Goal: Task Accomplishment & Management: Manage account settings

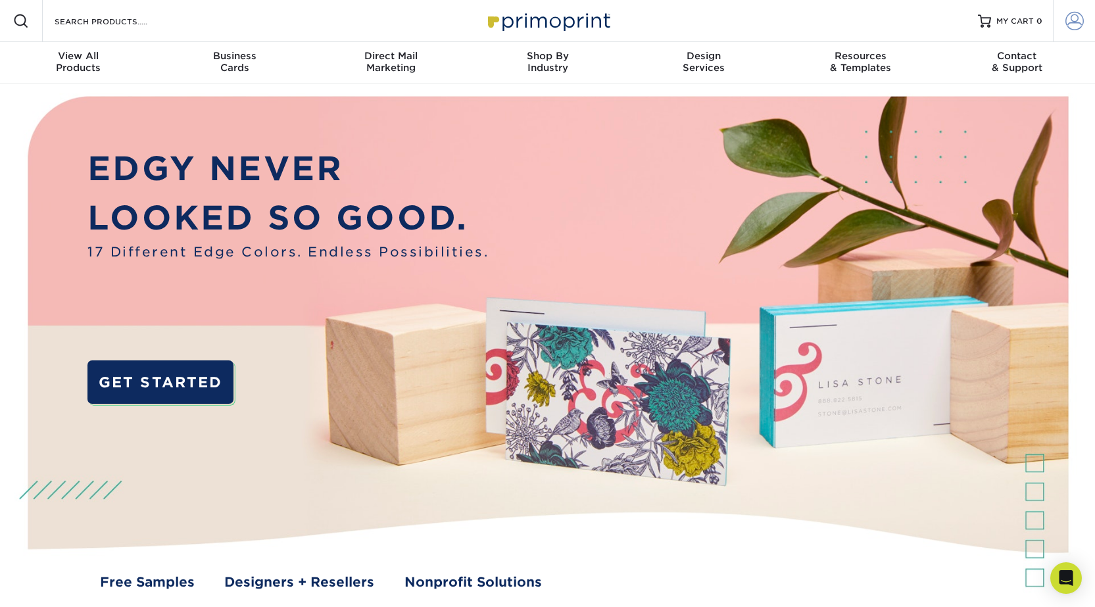
click at [1074, 21] on span at bounding box center [1075, 21] width 18 height 18
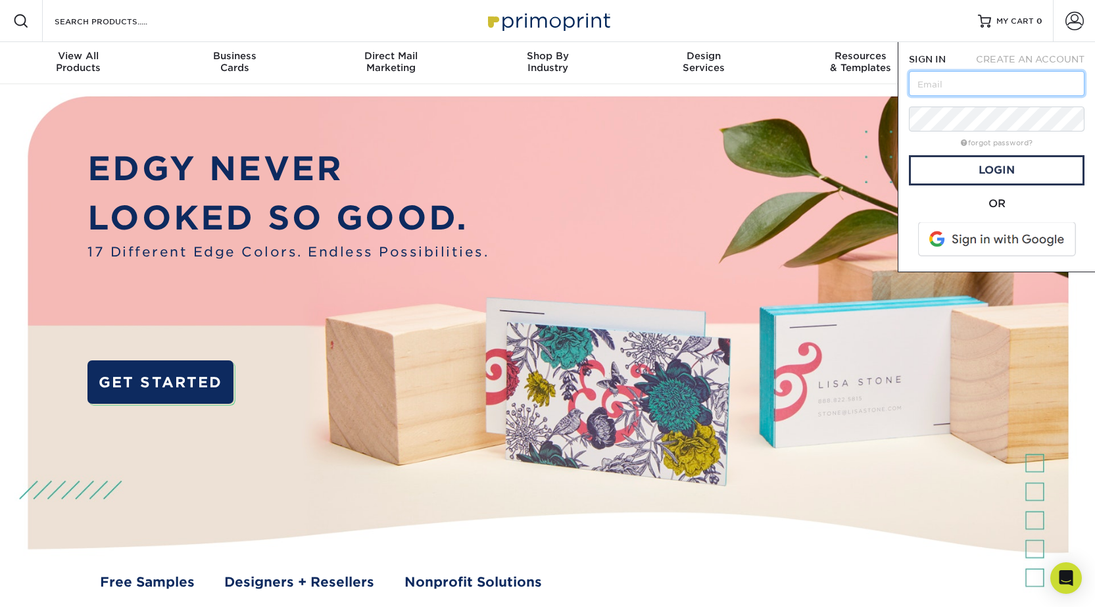
click at [988, 78] on input "text" at bounding box center [997, 83] width 176 height 25
type input "[PERSON_NAME][EMAIL_ADDRESS][DOMAIN_NAME]"
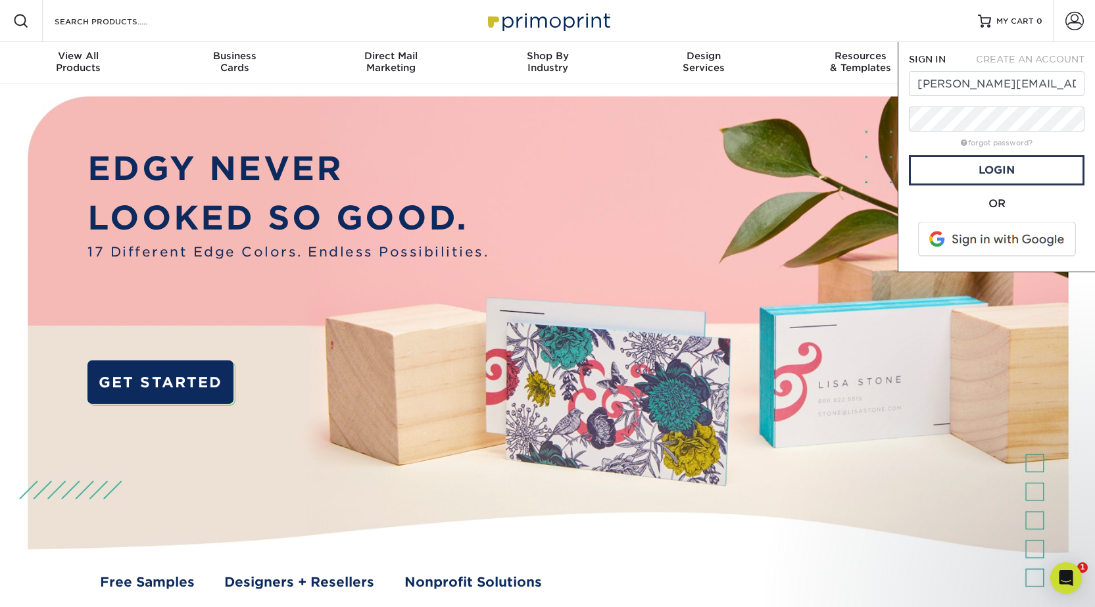
click at [984, 251] on span at bounding box center [999, 239] width 168 height 34
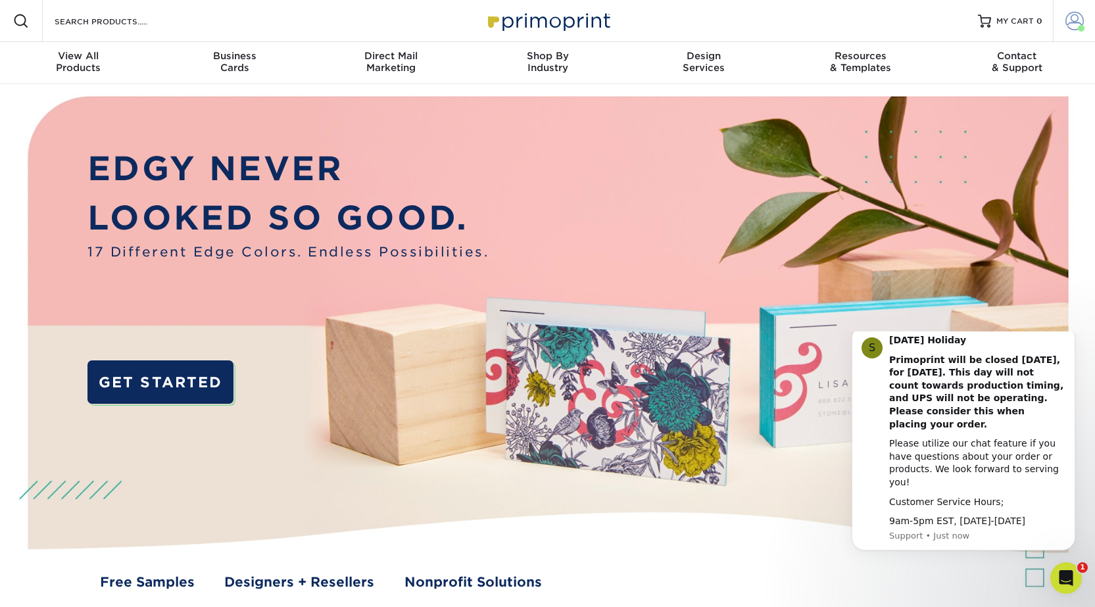
click at [1078, 18] on span at bounding box center [1075, 21] width 18 height 18
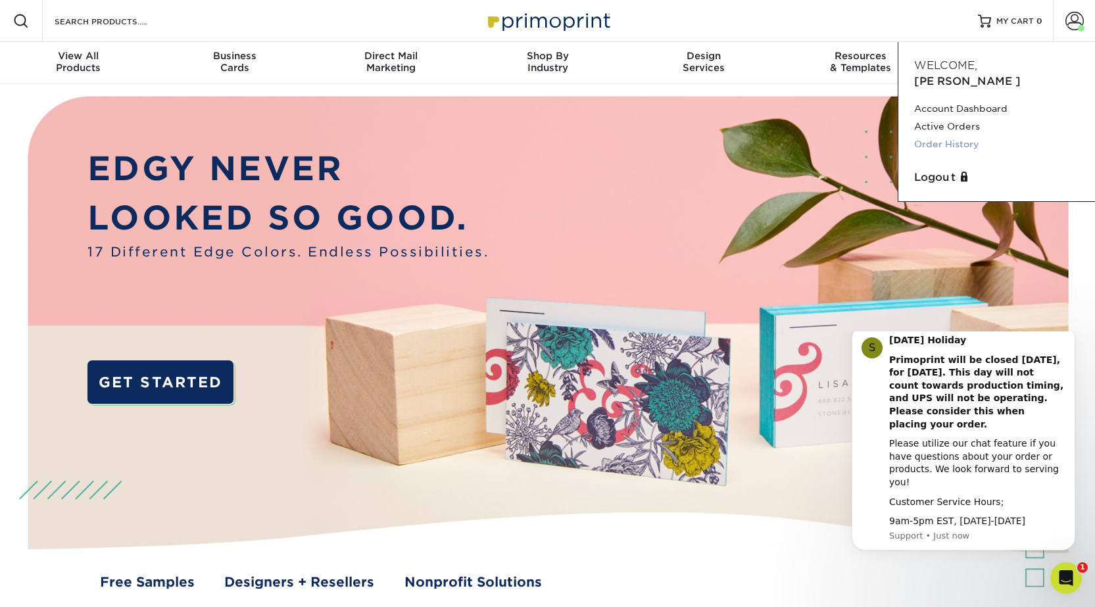
click at [953, 136] on link "Order History" at bounding box center [997, 145] width 165 height 18
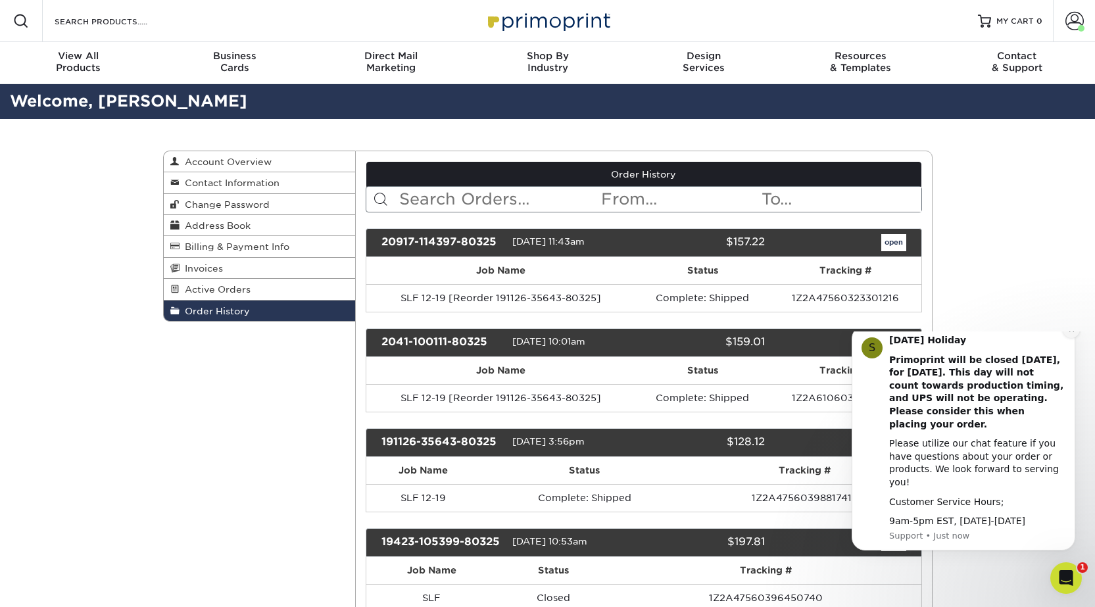
click at [1072, 334] on icon "Dismiss notification" at bounding box center [1071, 329] width 7 height 7
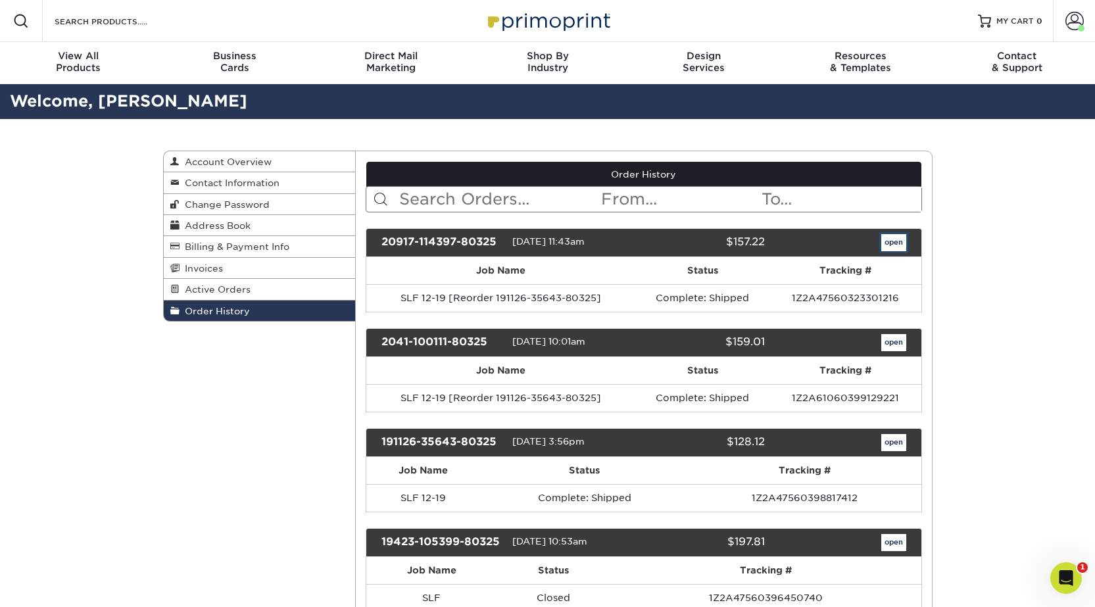
click at [901, 248] on link "open" at bounding box center [894, 242] width 25 height 17
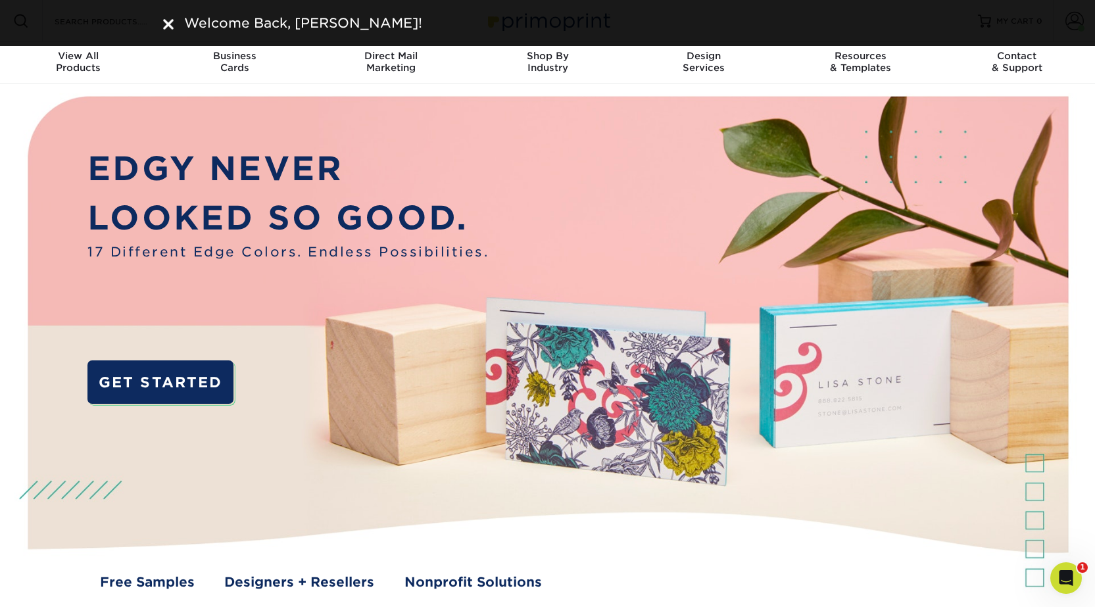
click at [1063, 15] on div "Welcome Back, Suzanne!" at bounding box center [547, 23] width 1095 height 46
click at [168, 25] on img at bounding box center [168, 24] width 11 height 11
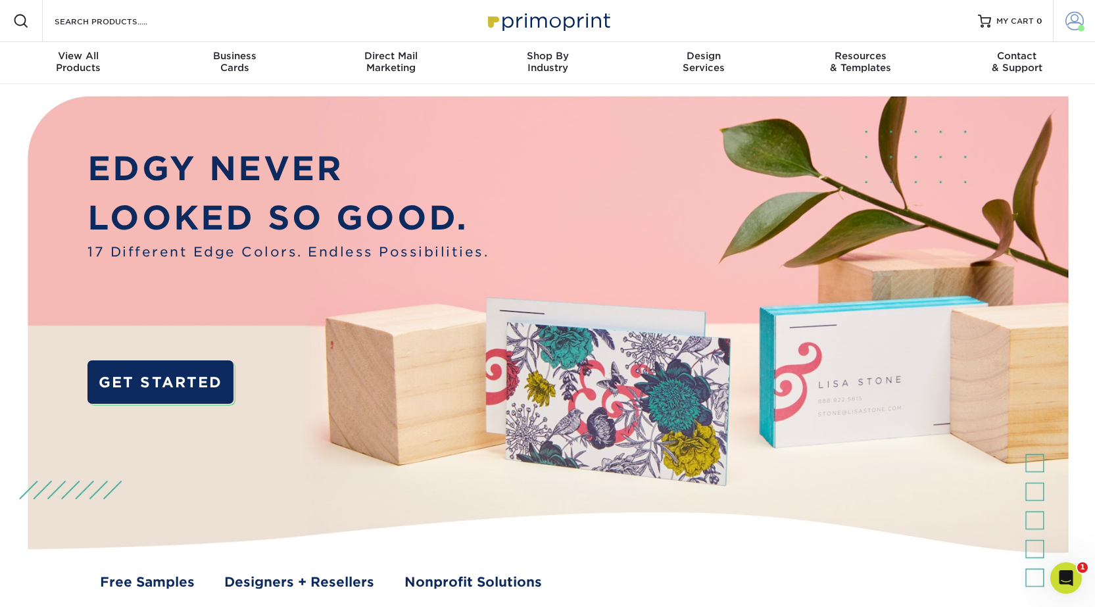
click at [1082, 22] on span at bounding box center [1075, 21] width 18 height 18
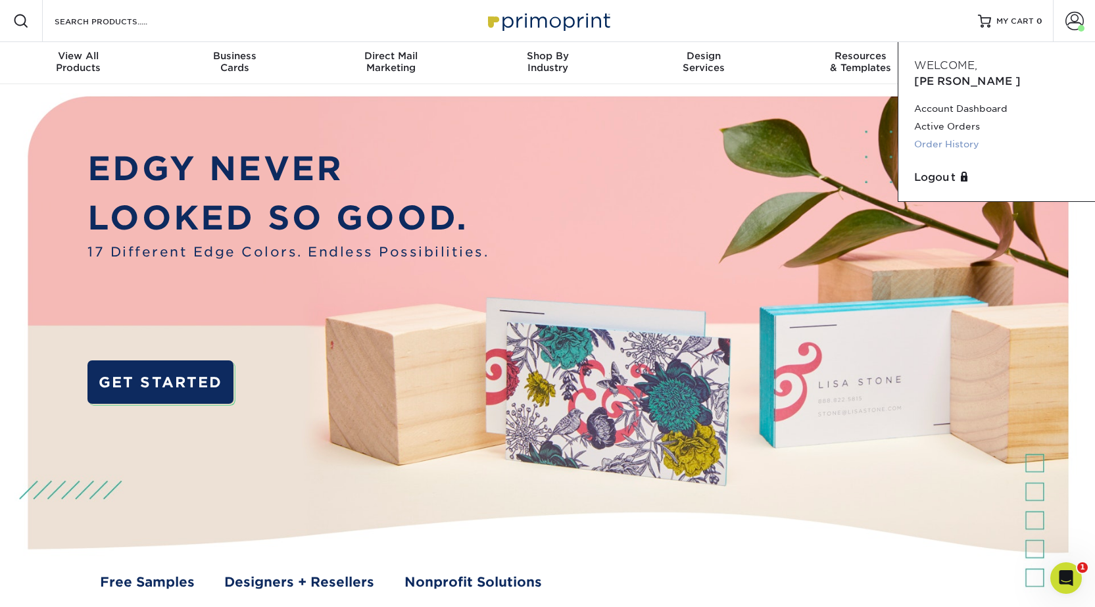
click at [952, 136] on link "Order History" at bounding box center [997, 145] width 165 height 18
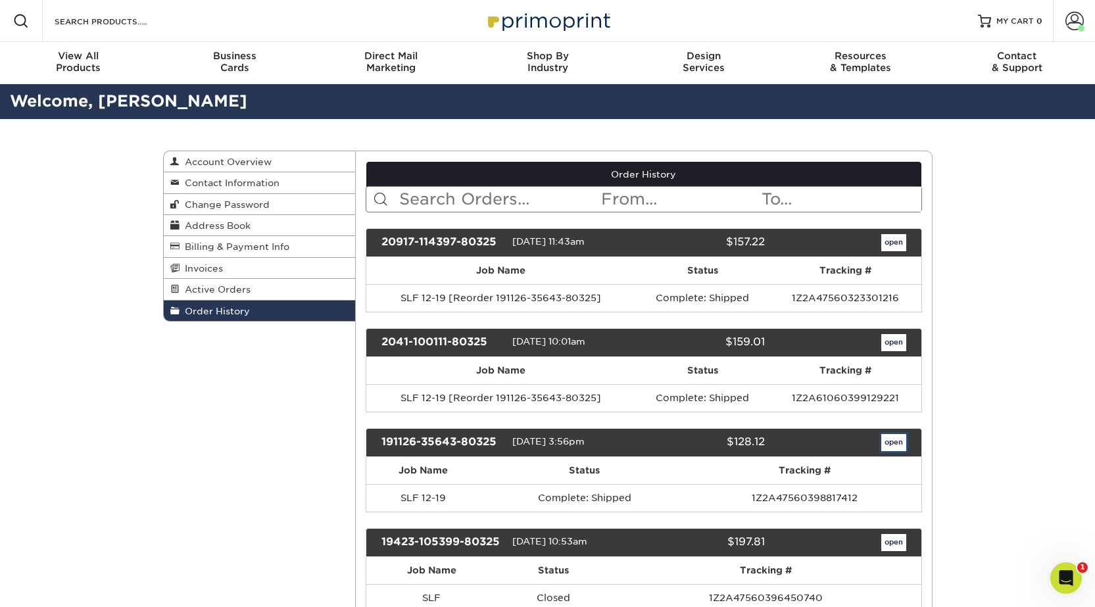
click at [899, 443] on link "open" at bounding box center [894, 442] width 25 height 17
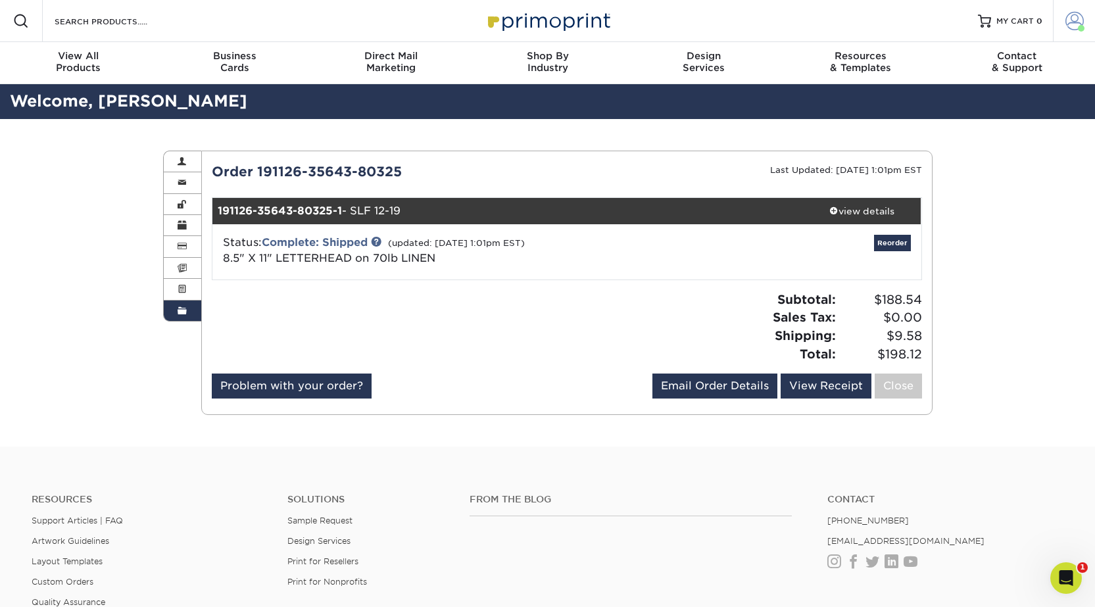
click at [1076, 27] on span at bounding box center [1075, 21] width 18 height 18
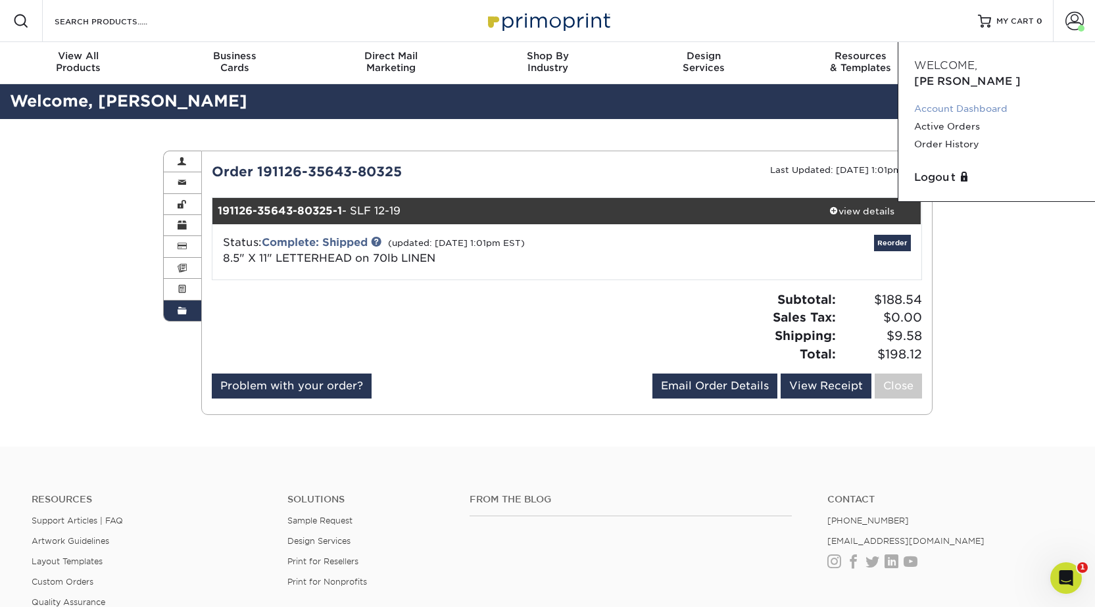
click at [943, 100] on link "Account Dashboard" at bounding box center [997, 109] width 165 height 18
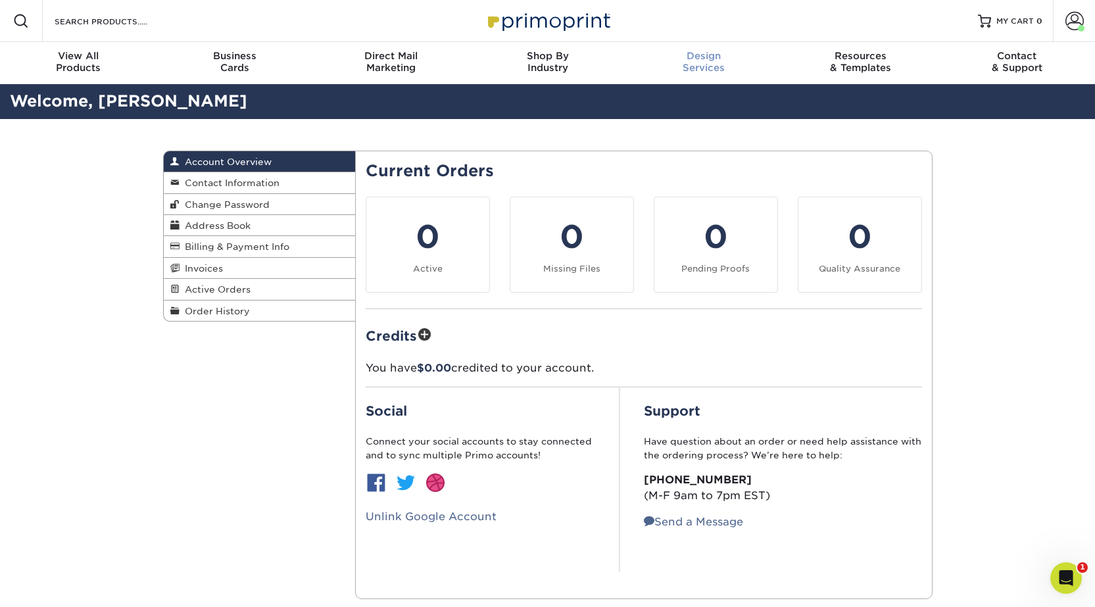
click at [707, 71] on div "Design Services" at bounding box center [704, 62] width 157 height 24
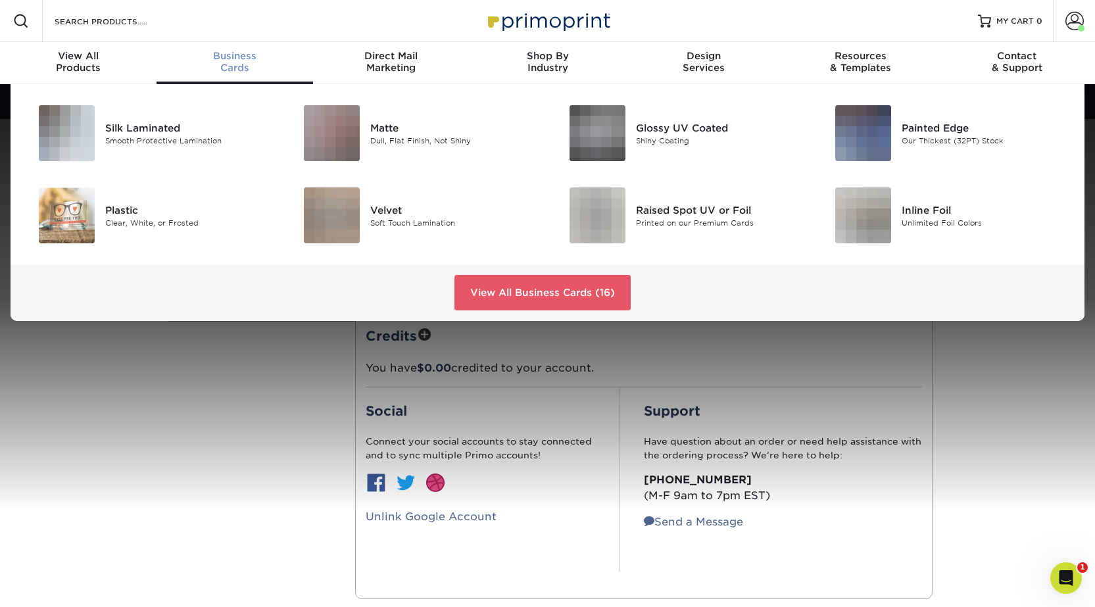
click at [230, 63] on div "Business Cards" at bounding box center [235, 62] width 157 height 24
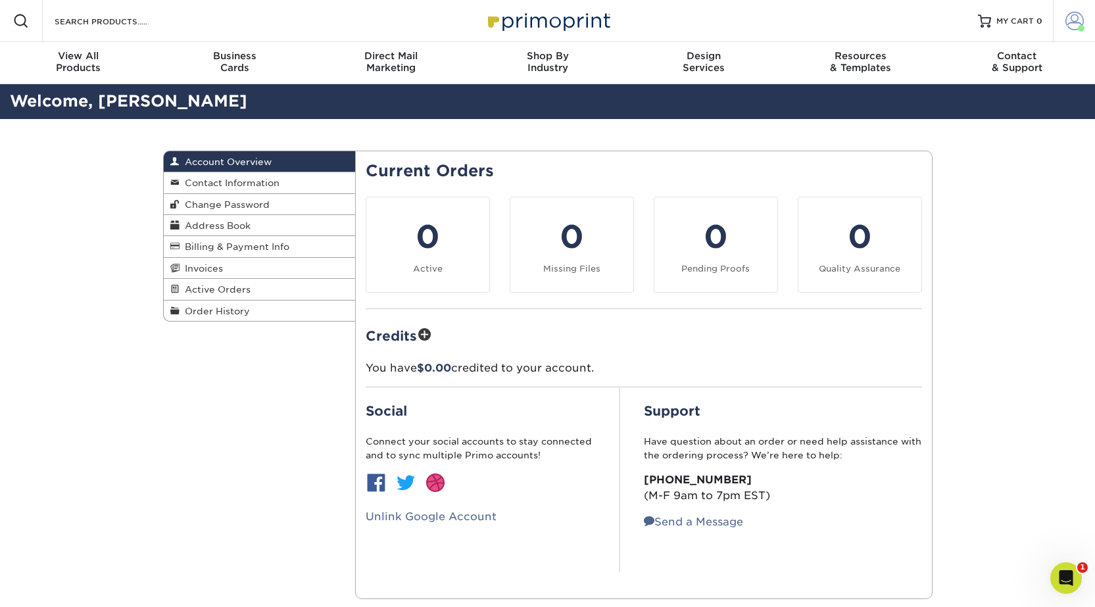
click at [1081, 18] on span at bounding box center [1075, 21] width 18 height 18
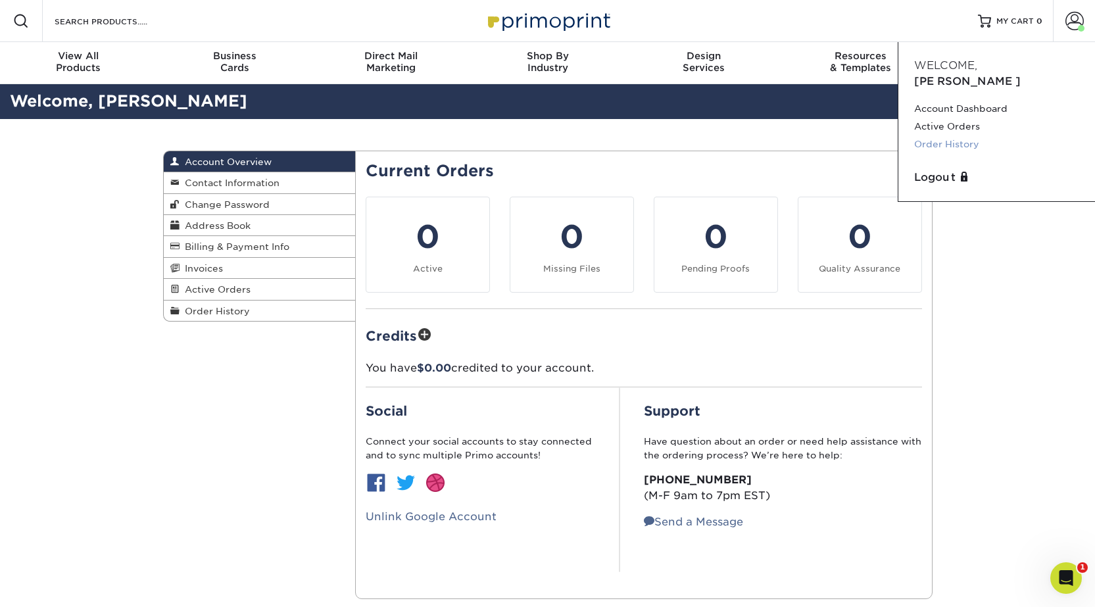
click at [961, 136] on link "Order History" at bounding box center [997, 145] width 165 height 18
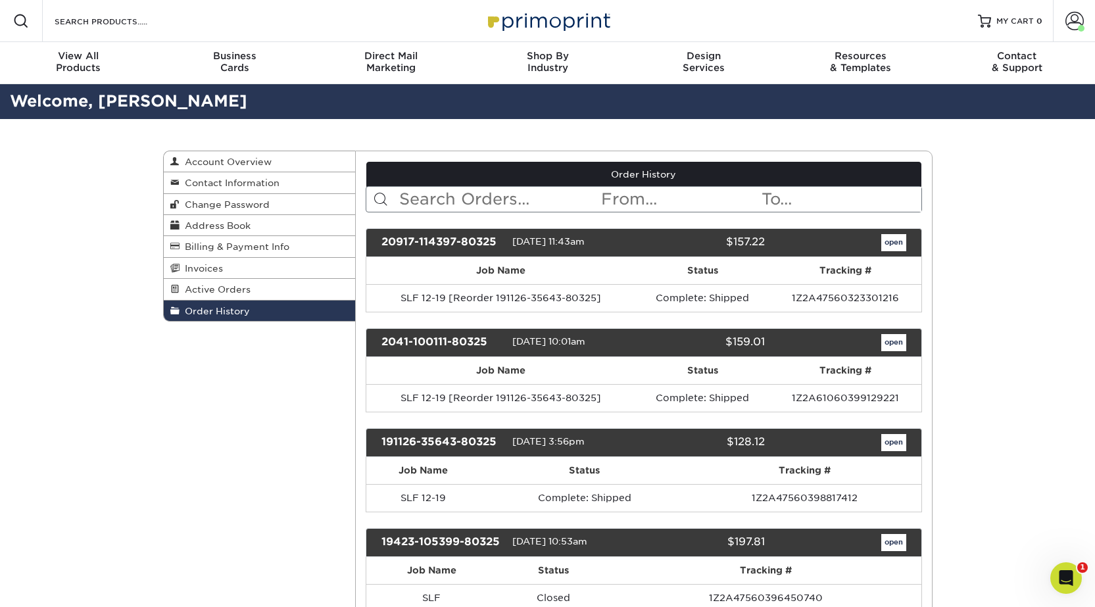
click at [886, 351] on div "2041-100111-80325 04/01/2020 10:01am $159.01 open" at bounding box center [644, 342] width 557 height 29
click at [889, 343] on link "open" at bounding box center [894, 342] width 25 height 17
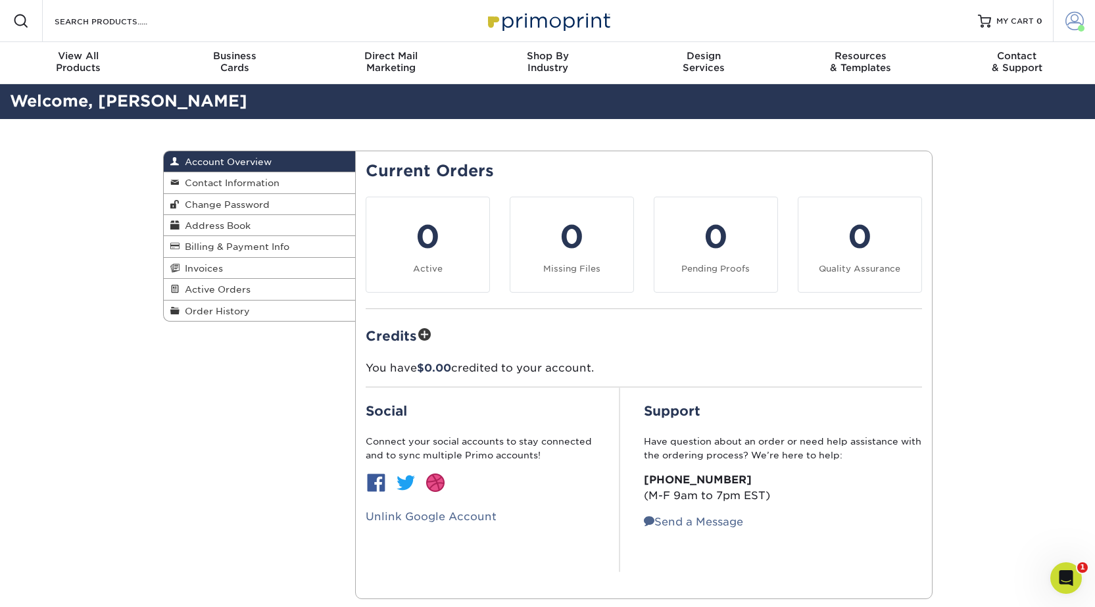
click at [1090, 13] on link "Account" at bounding box center [1074, 21] width 42 height 42
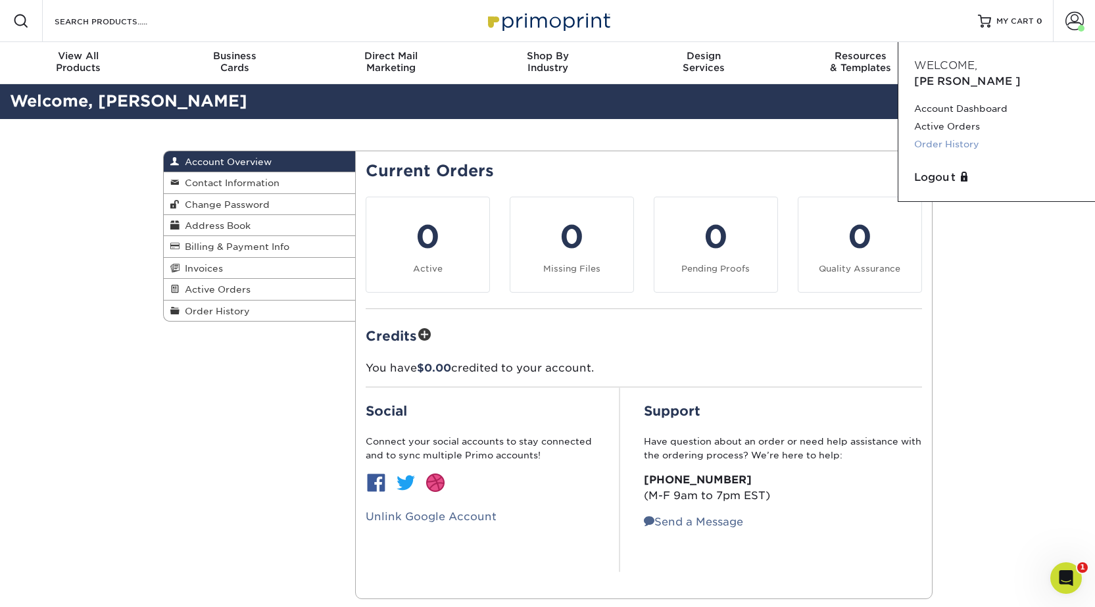
click at [943, 136] on link "Order History" at bounding box center [997, 145] width 165 height 18
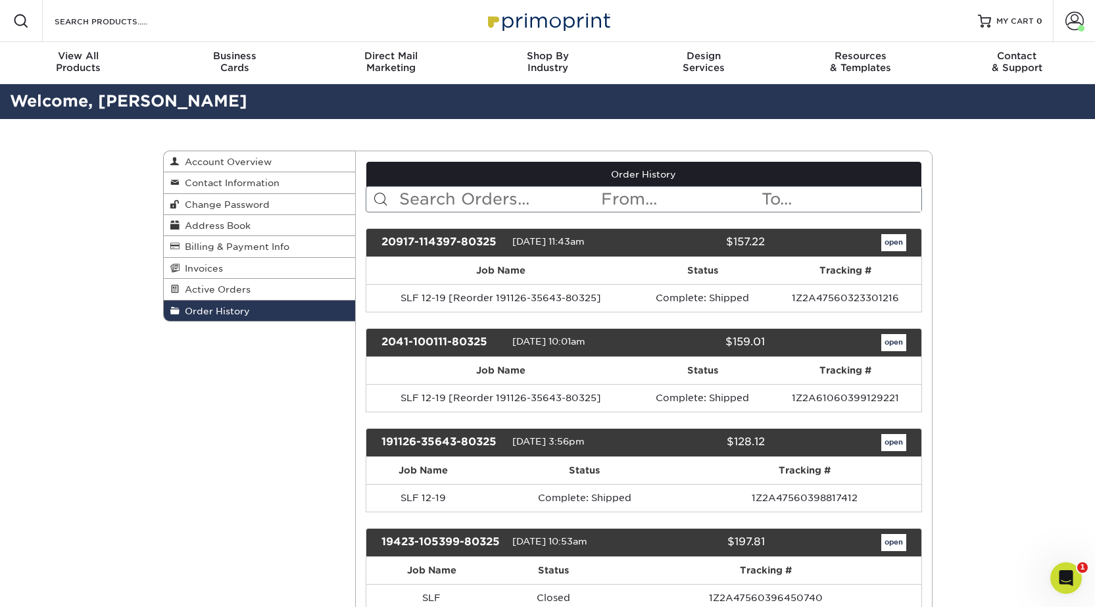
scroll to position [449, 0]
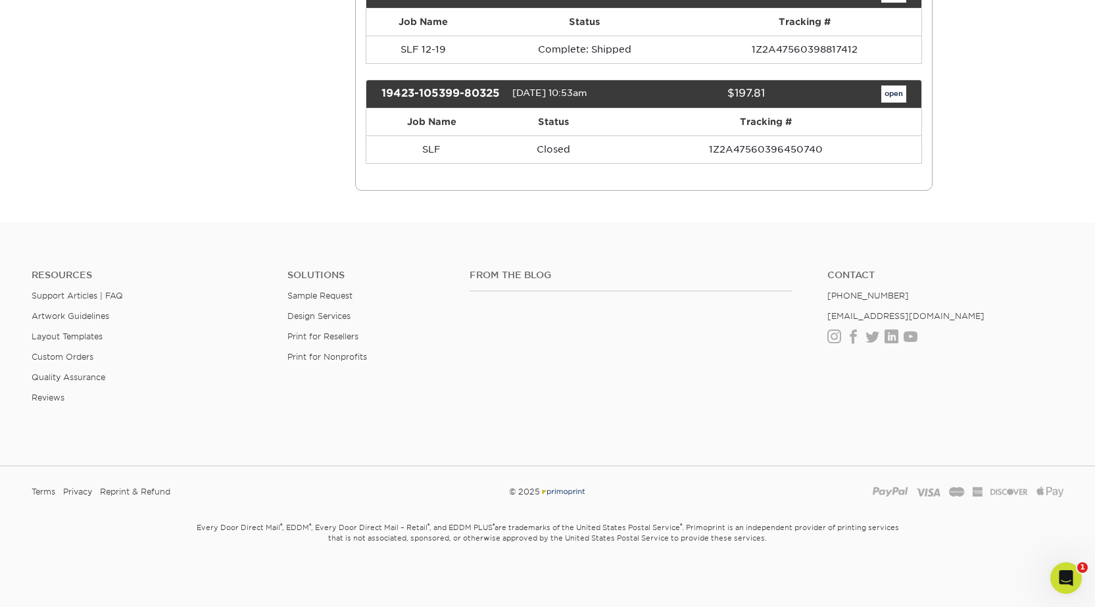
click at [915, 91] on div "open" at bounding box center [845, 94] width 141 height 17
click at [895, 93] on link "open" at bounding box center [894, 94] width 25 height 17
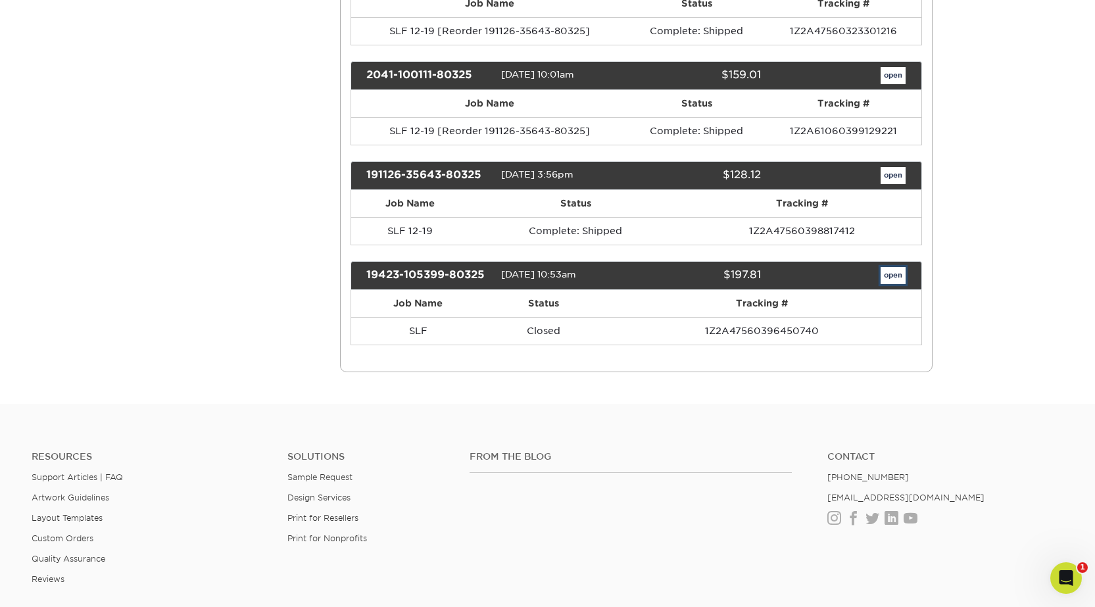
scroll to position [0, 0]
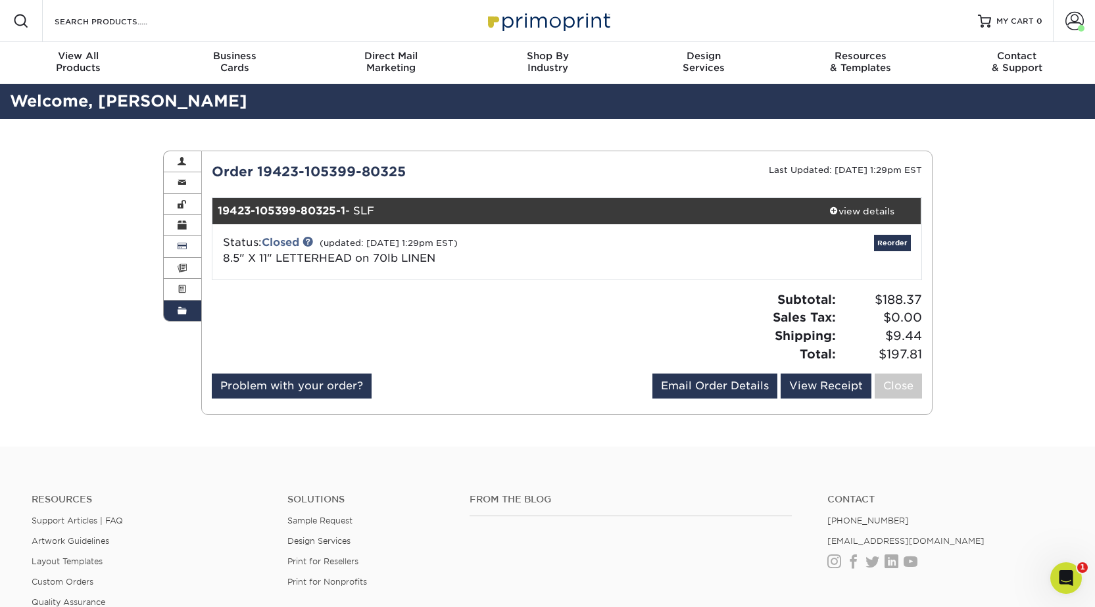
click at [187, 250] on link "Billing & Payment Info" at bounding box center [183, 246] width 38 height 21
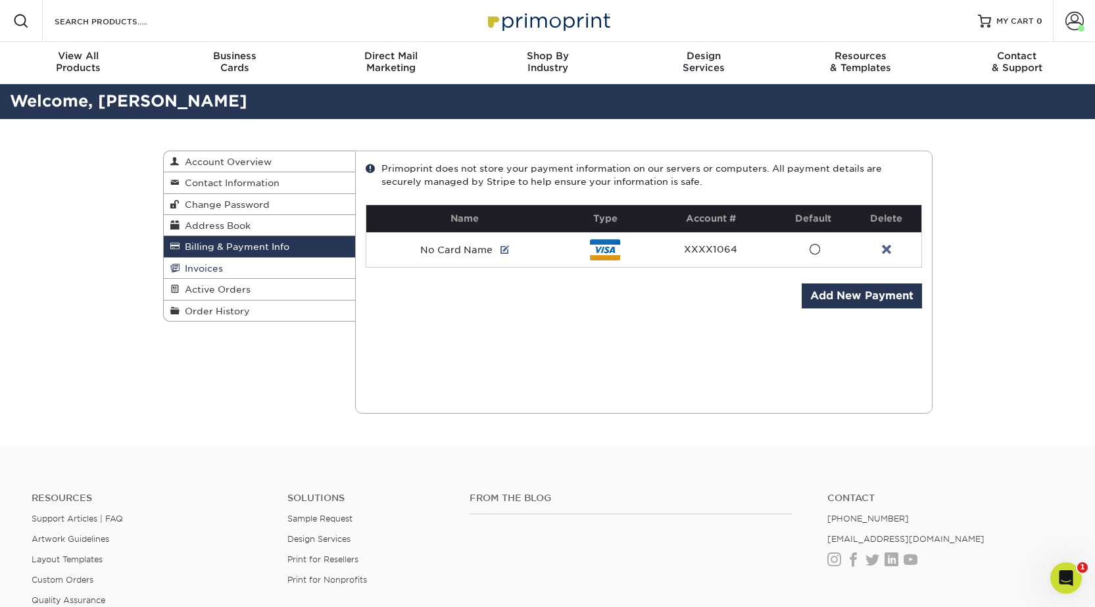
click at [189, 272] on span "Invoices" at bounding box center [201, 268] width 43 height 11
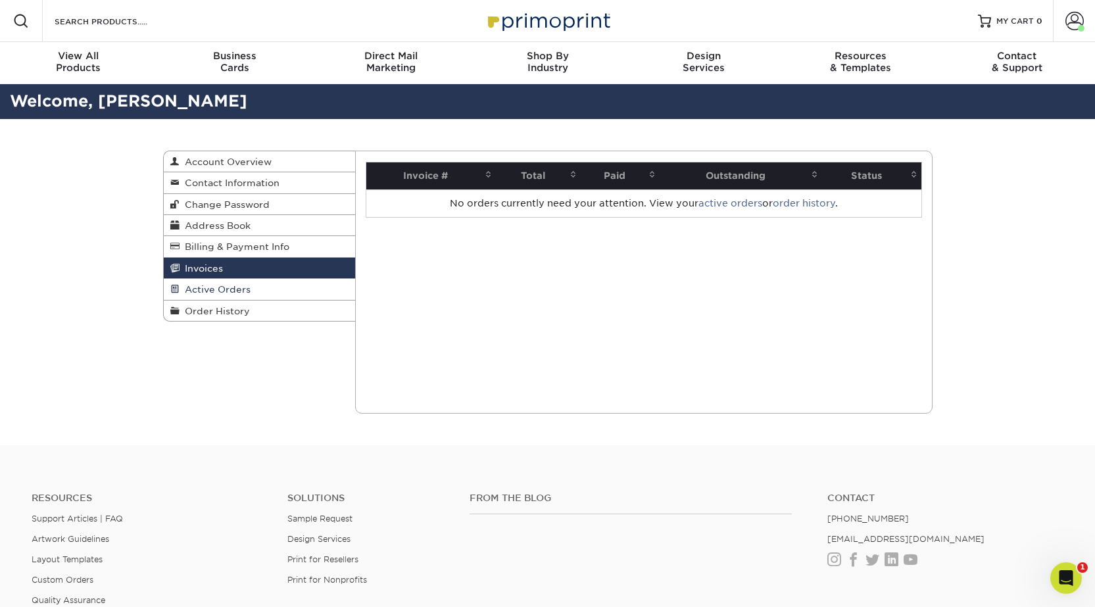
click at [195, 286] on span "Active Orders" at bounding box center [215, 289] width 71 height 11
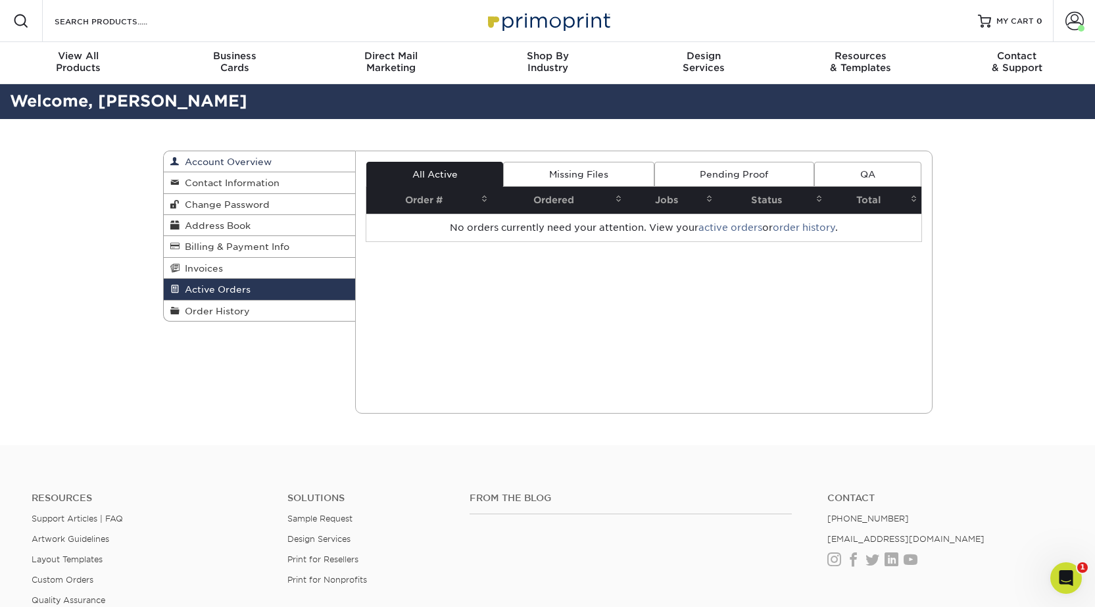
click at [210, 162] on span "Account Overview" at bounding box center [226, 162] width 92 height 11
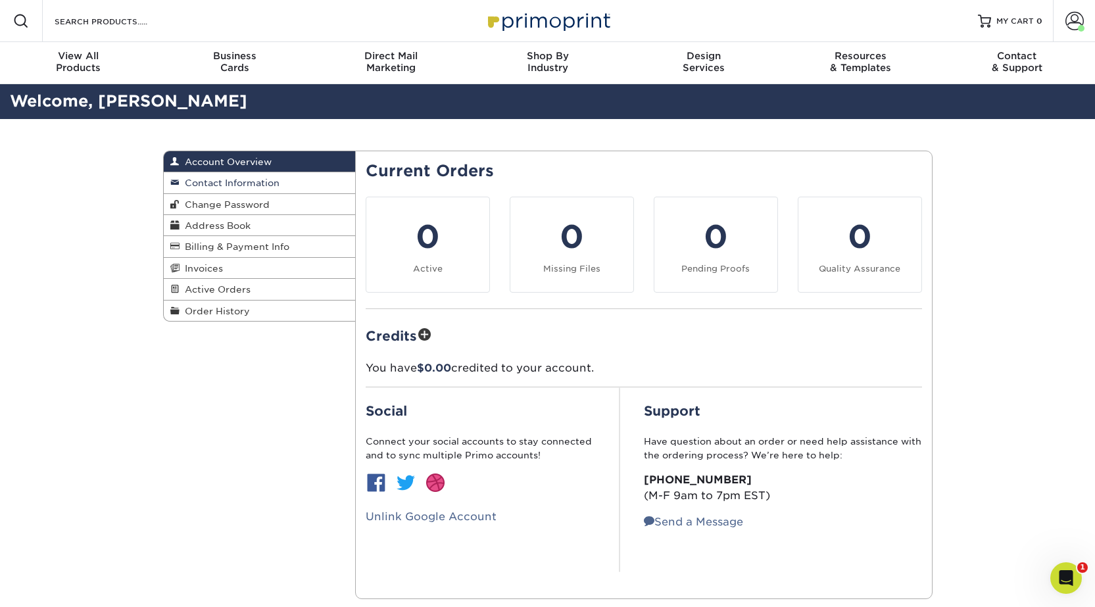
click at [209, 185] on span "Contact Information" at bounding box center [230, 183] width 100 height 11
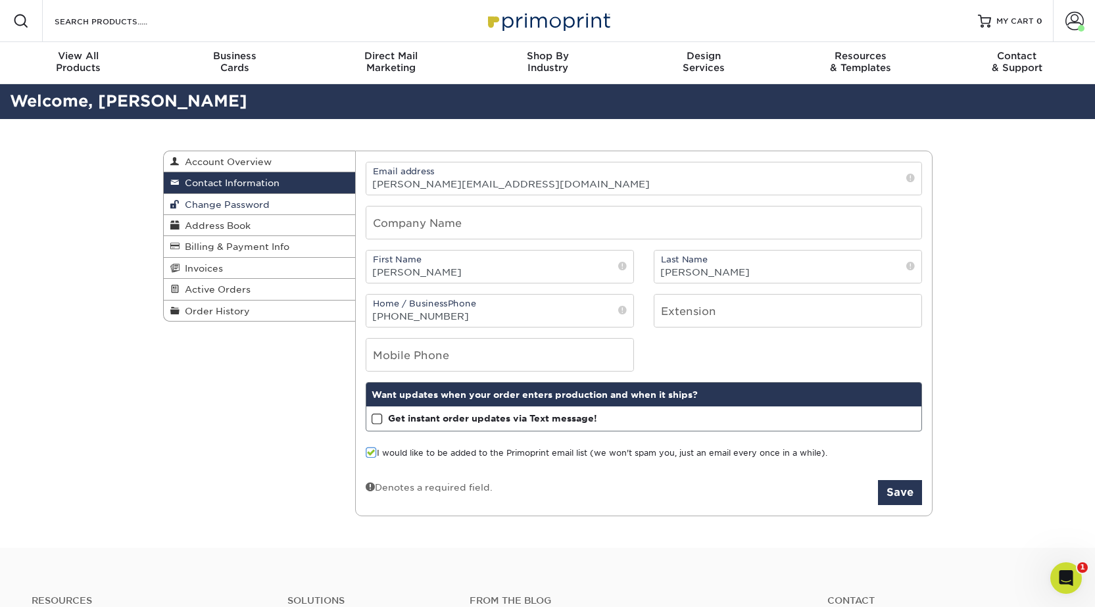
click at [208, 205] on span "Change Password" at bounding box center [225, 204] width 90 height 11
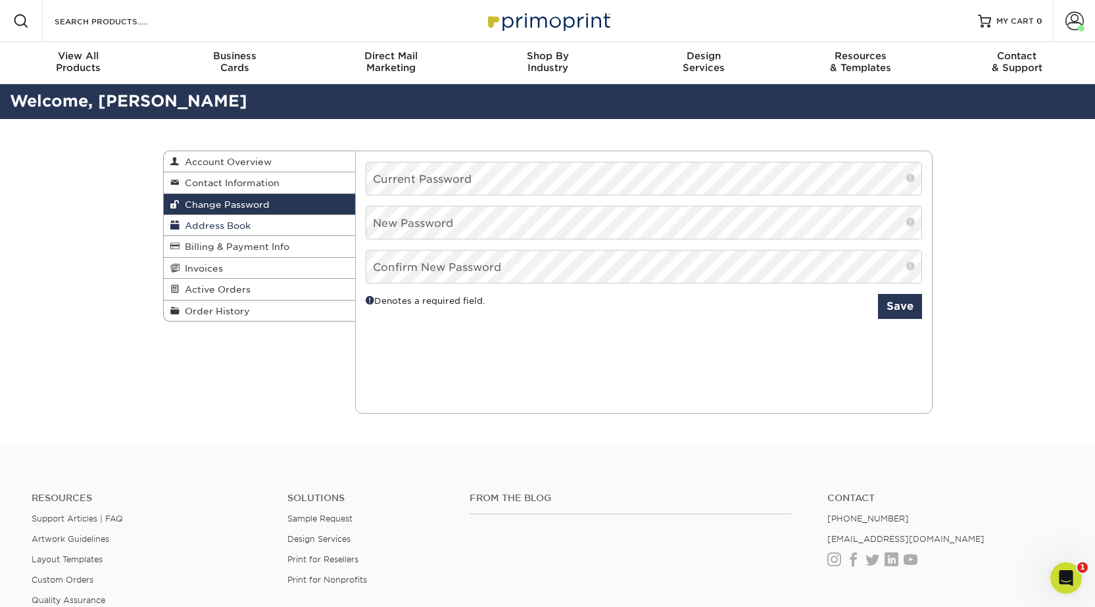
click at [209, 224] on span "Address Book" at bounding box center [215, 225] width 71 height 11
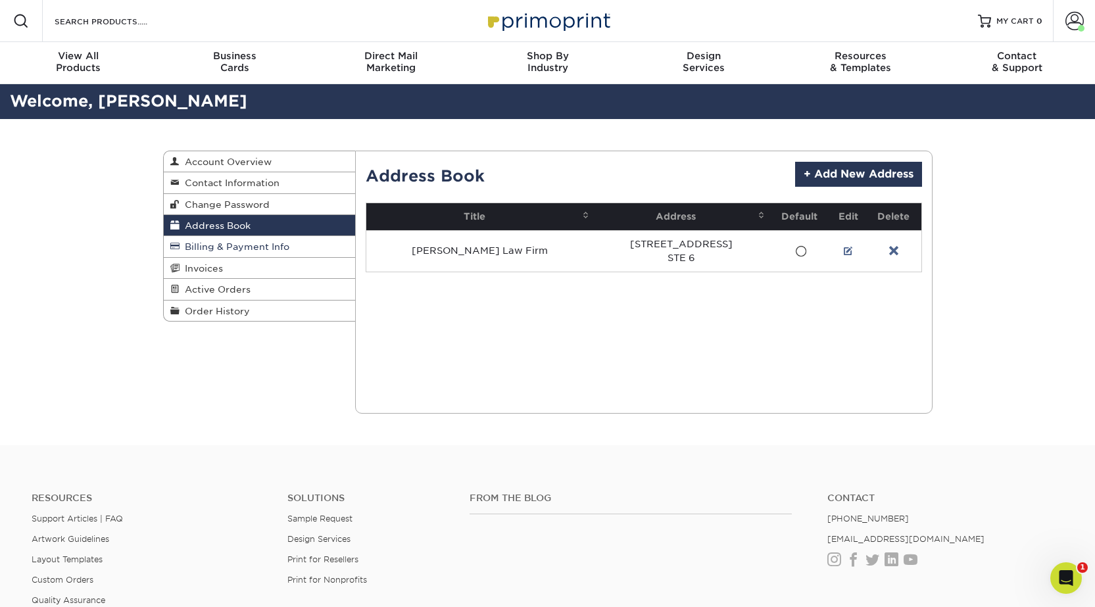
click at [209, 241] on span "Billing & Payment Info" at bounding box center [235, 246] width 110 height 11
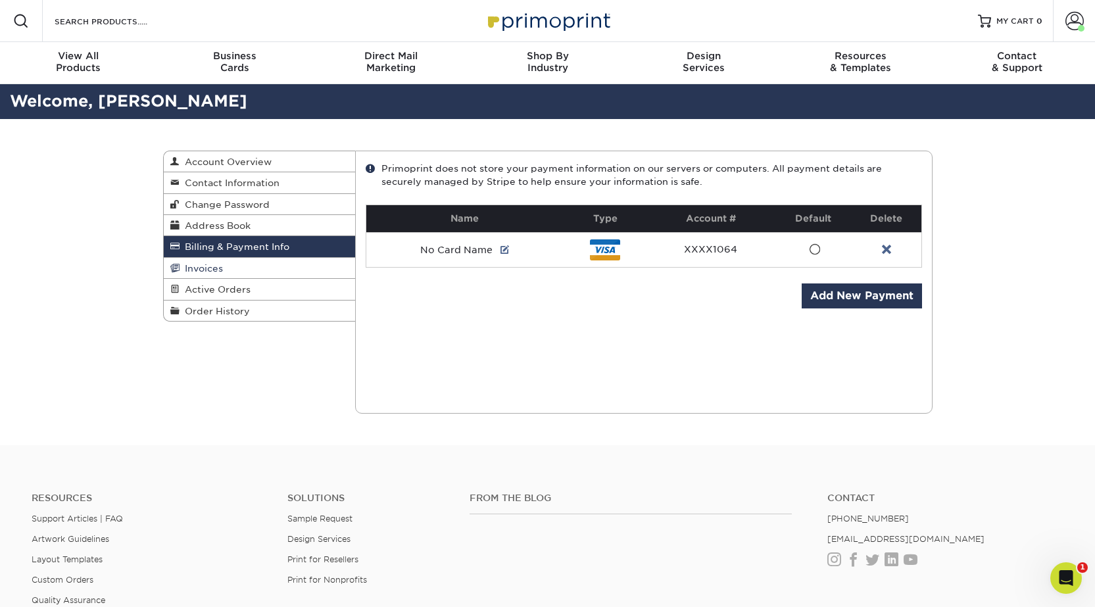
click at [205, 266] on span "Invoices" at bounding box center [201, 268] width 43 height 11
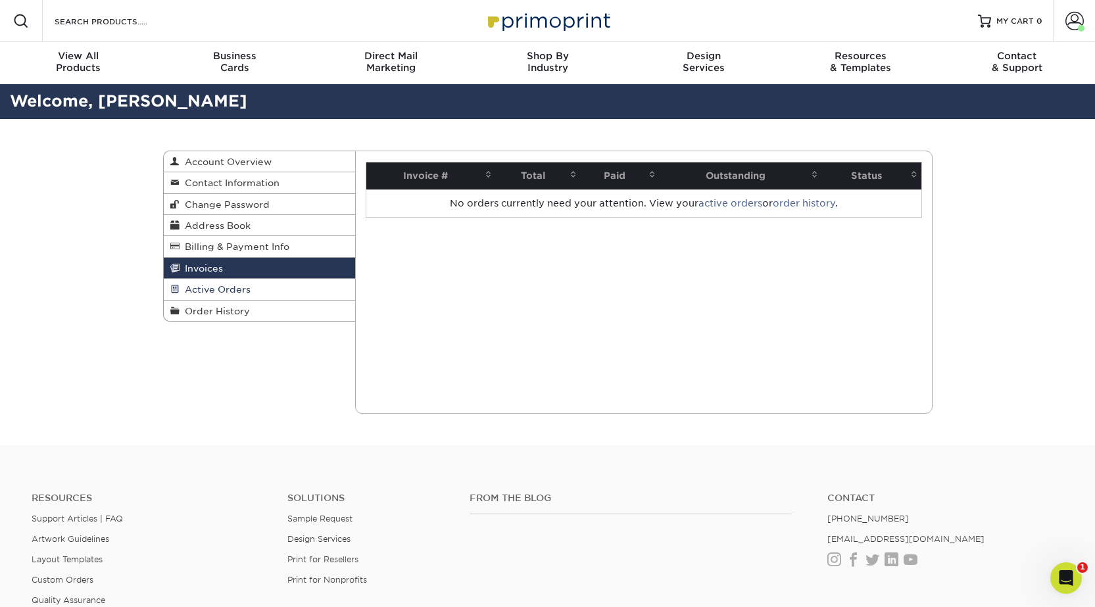
click at [211, 281] on link "Active Orders" at bounding box center [260, 289] width 192 height 21
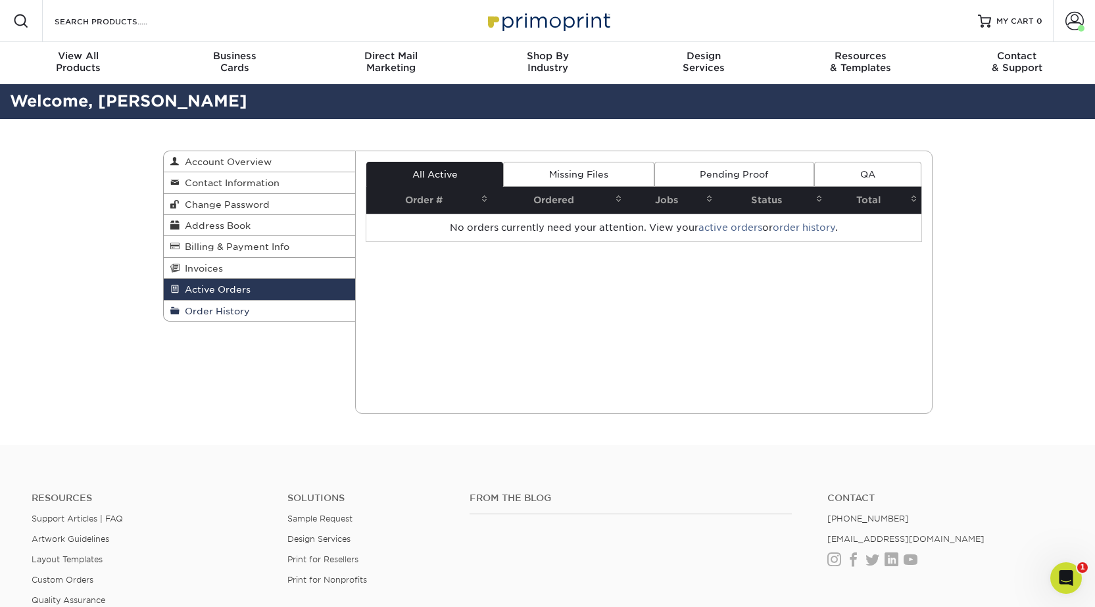
click at [212, 310] on span "Order History" at bounding box center [215, 311] width 70 height 11
